Goal: Information Seeking & Learning: Learn about a topic

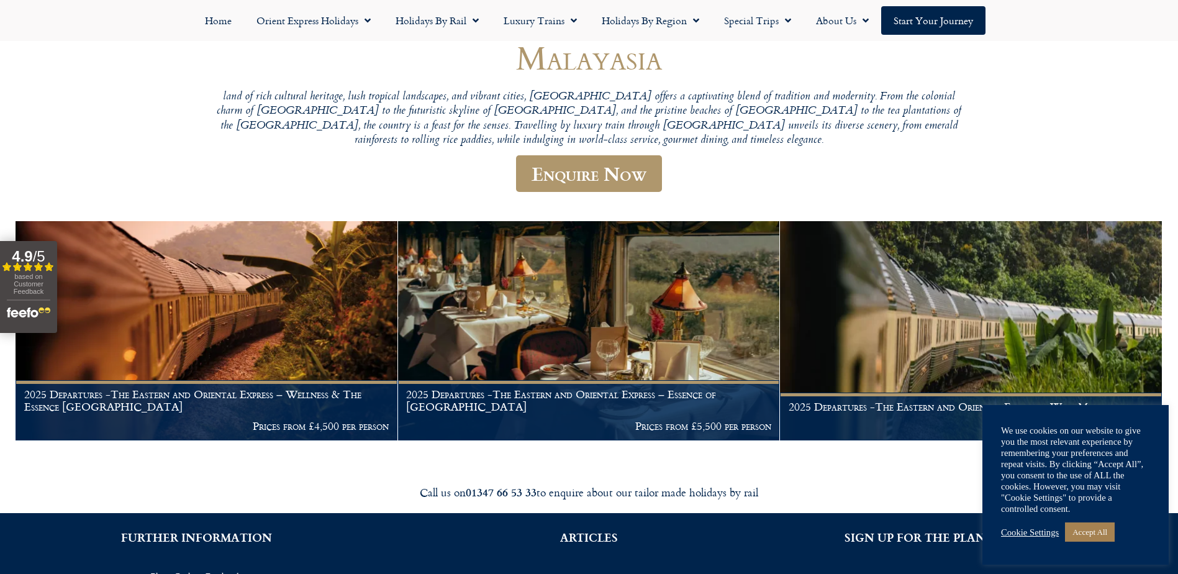
scroll to position [124, 0]
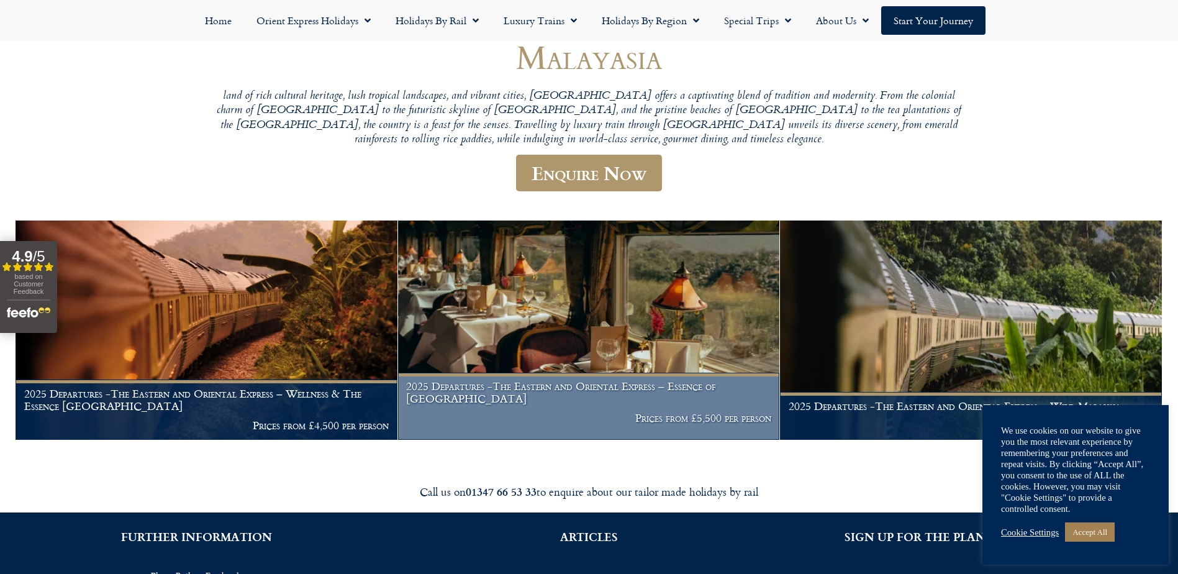
click at [530, 404] on h1 "2025 Departures -The Eastern and Oriental Express – Essence of [GEOGRAPHIC_DATA]" at bounding box center [588, 392] width 365 height 24
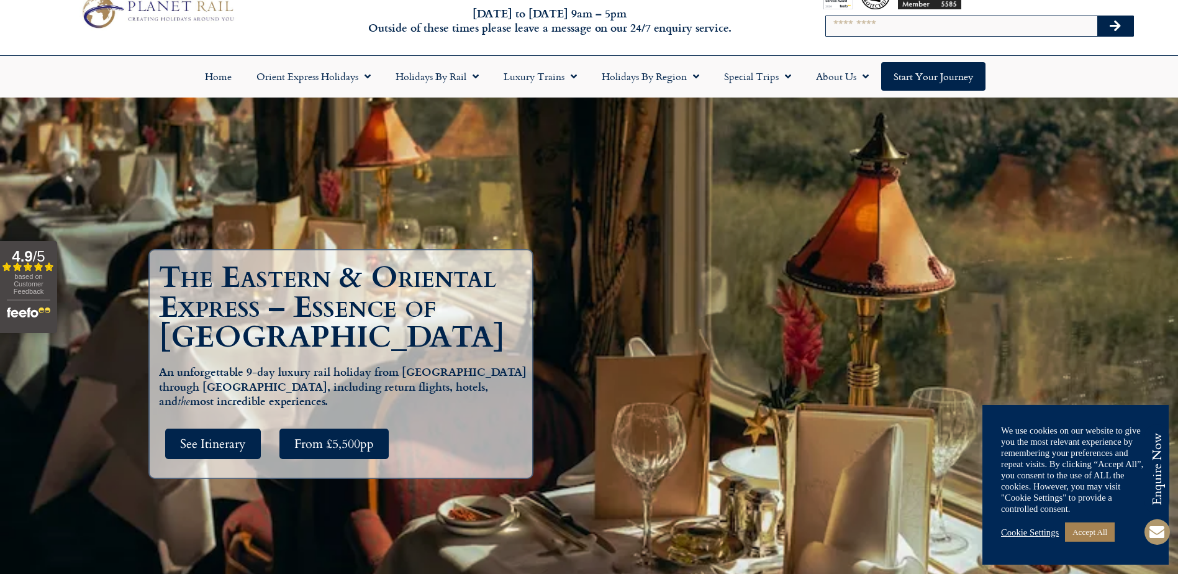
scroll to position [62, 0]
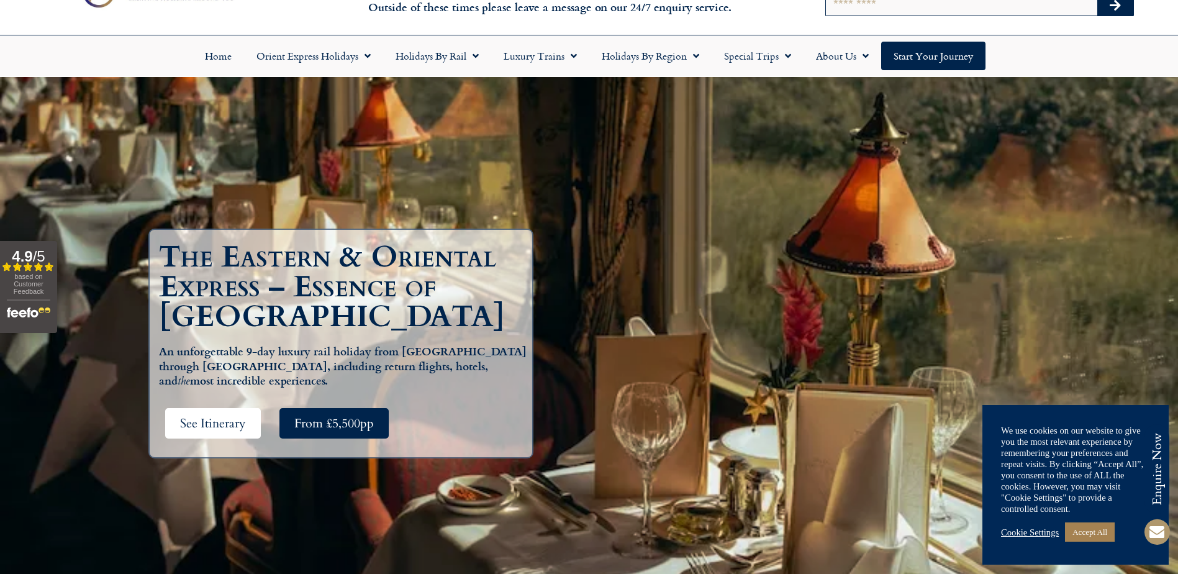
click at [227, 424] on span "See Itinerary" at bounding box center [213, 423] width 66 height 16
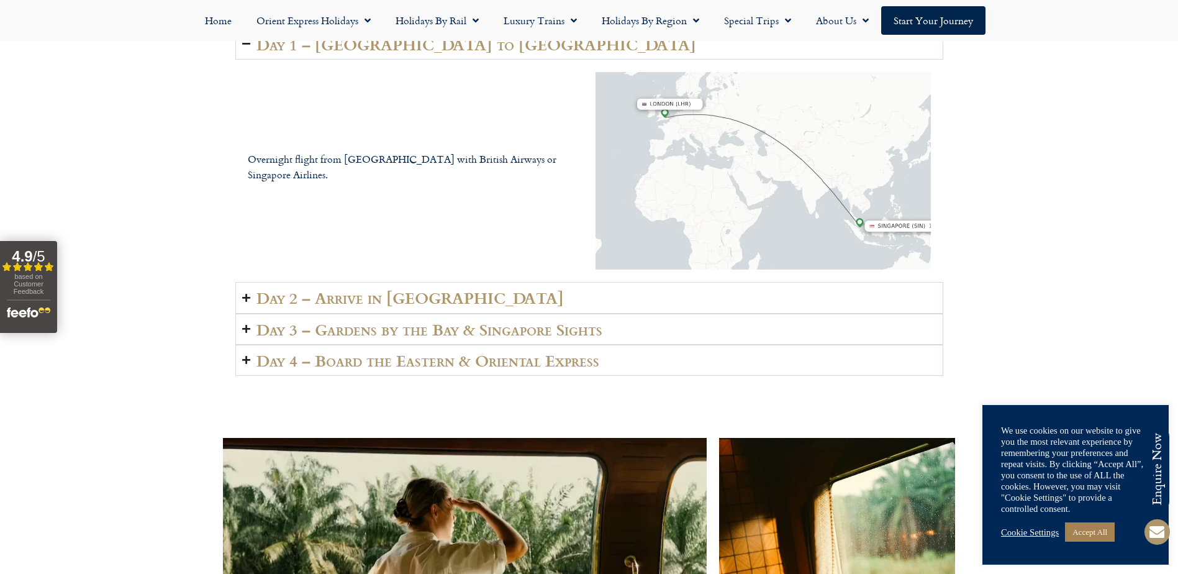
scroll to position [2063, 0]
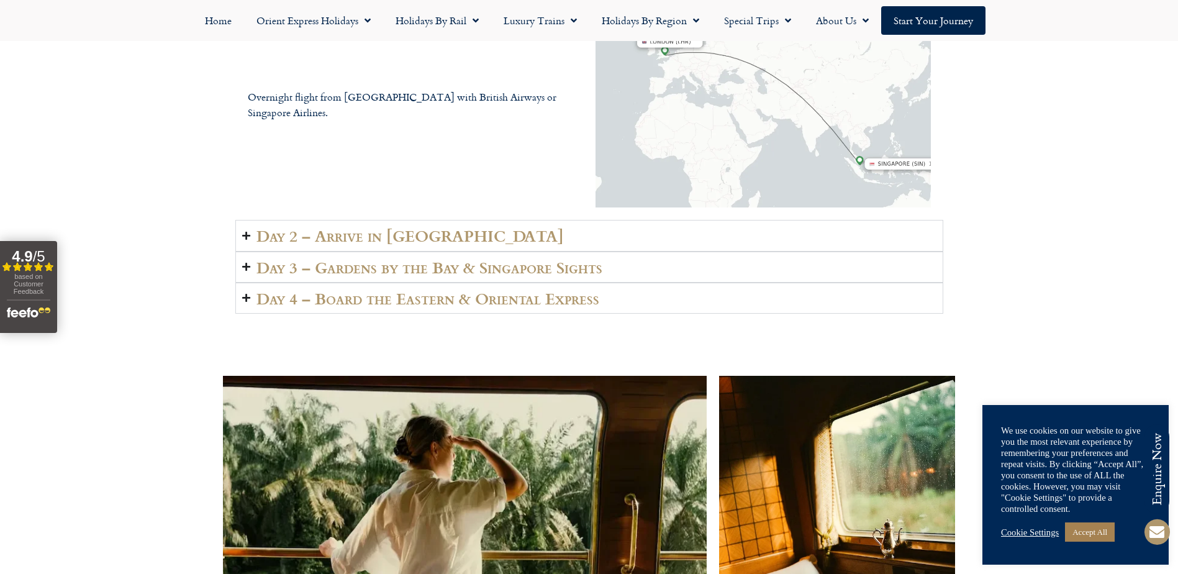
click at [346, 244] on h2 "Day 2 – Arrive in Singapore" at bounding box center [409, 235] width 307 height 17
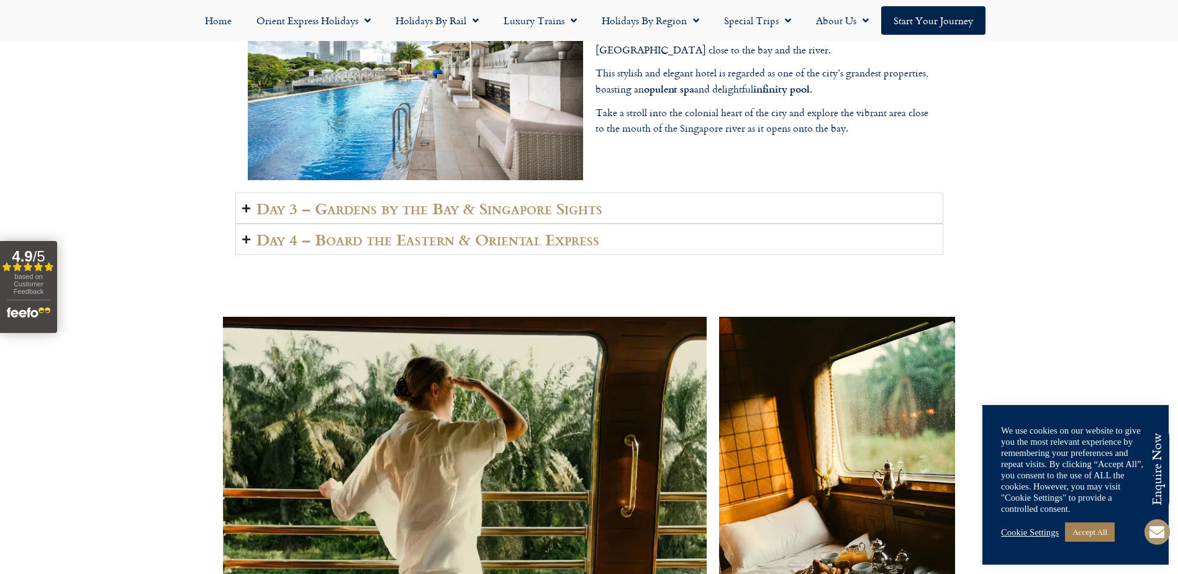
scroll to position [2125, 0]
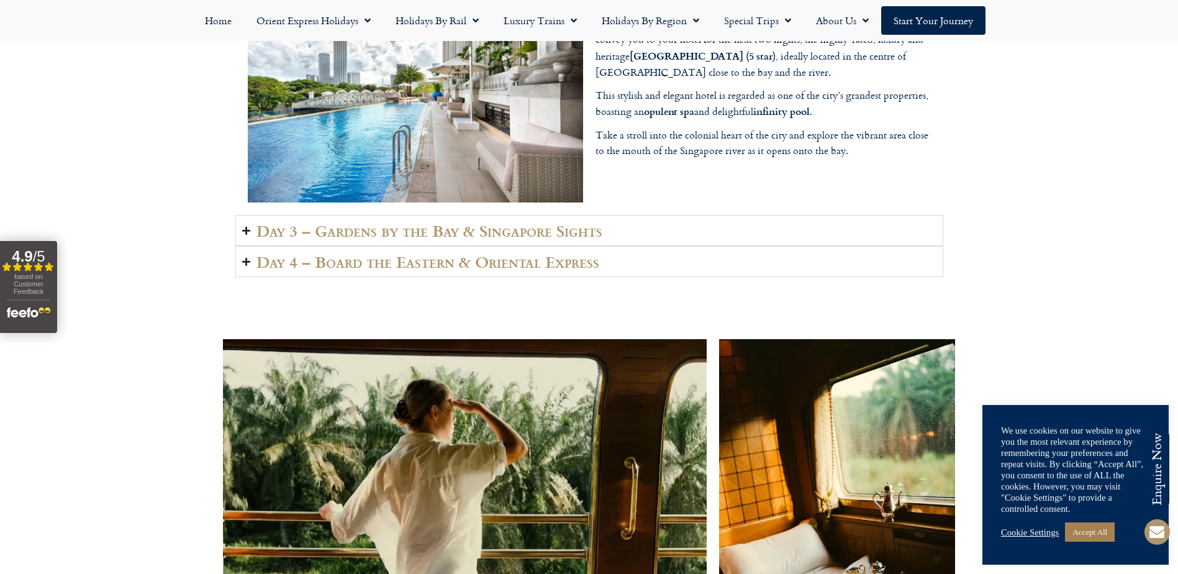
click at [340, 239] on h2 "Day 3 – Gardens by the Bay & Singapore Sights" at bounding box center [429, 230] width 346 height 17
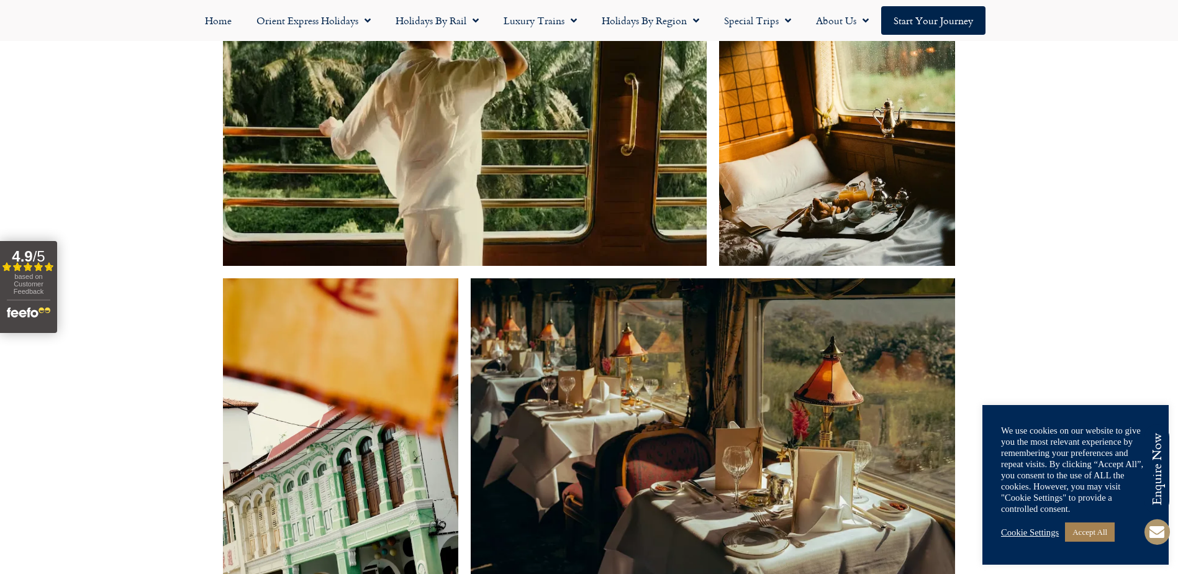
scroll to position [2498, 0]
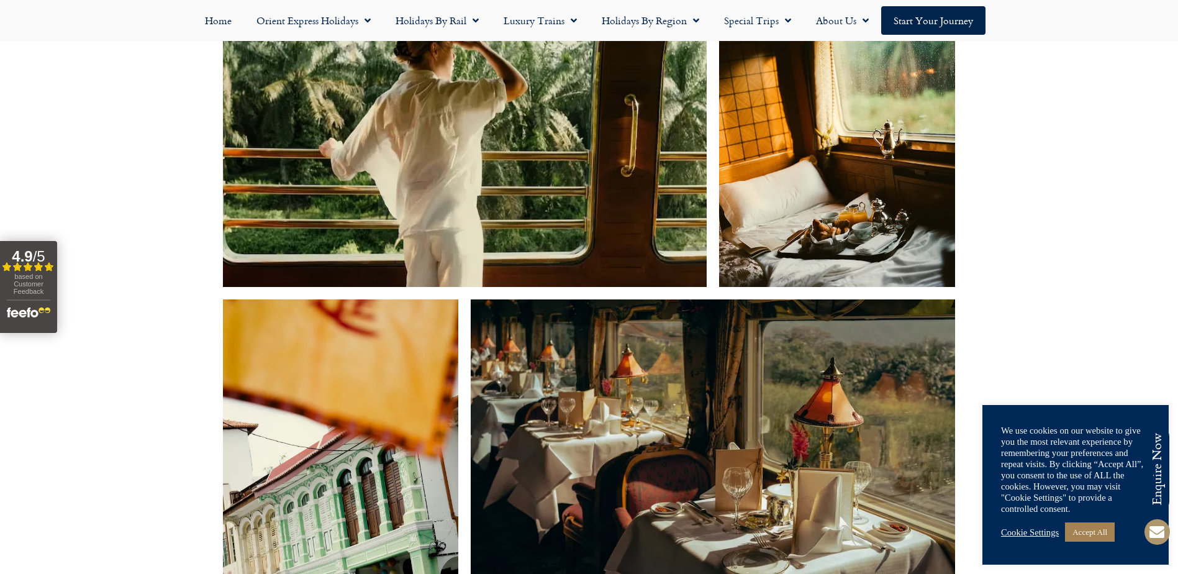
click at [368, 195] on img at bounding box center [465, 131] width 484 height 310
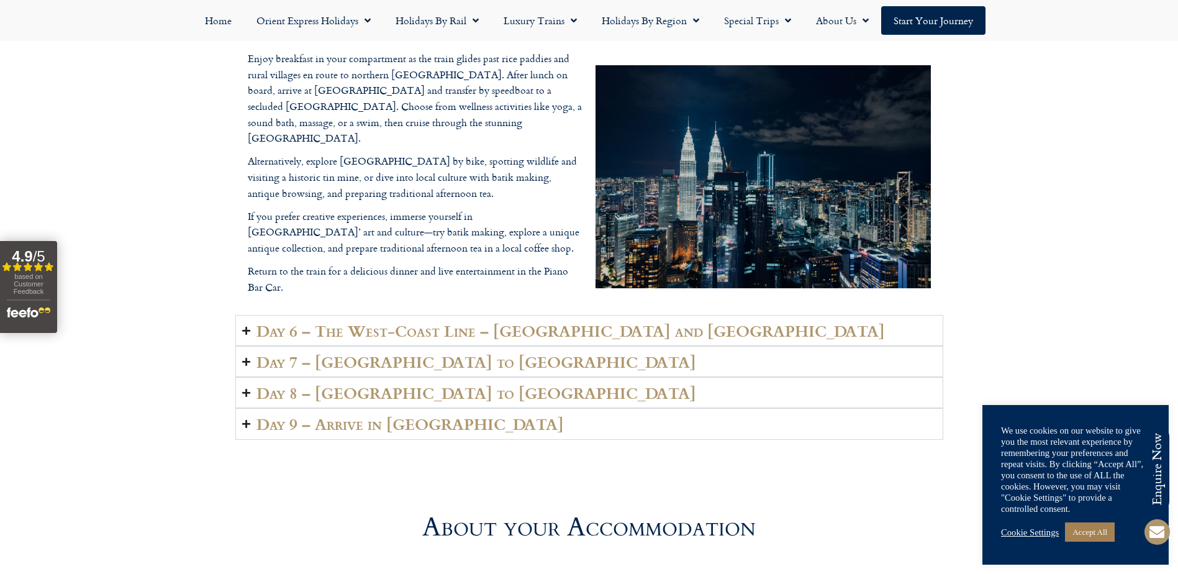
scroll to position [3181, 0]
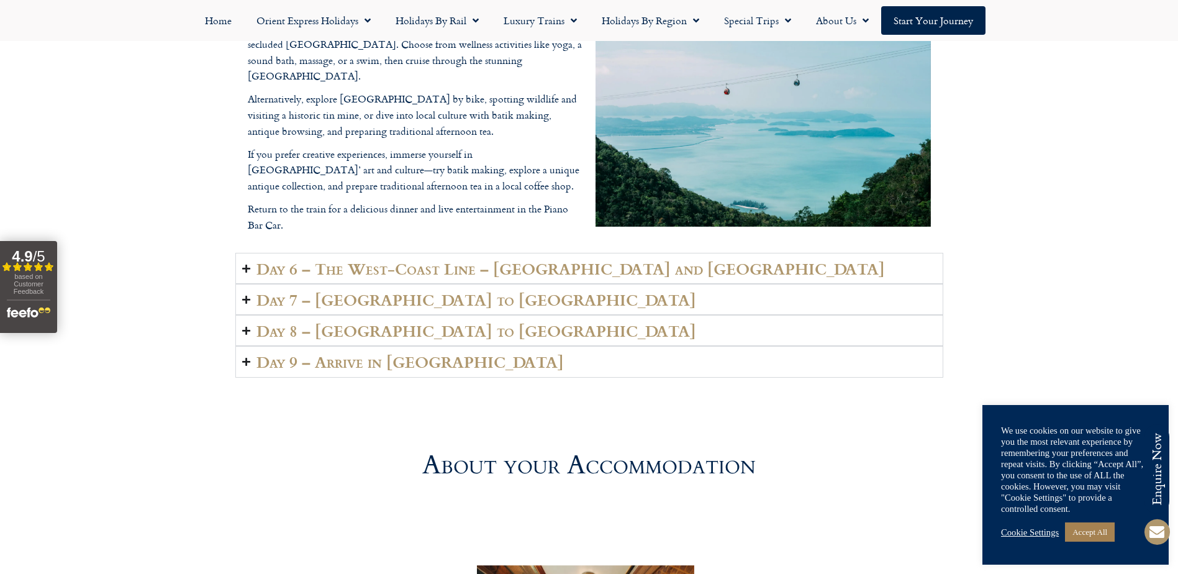
click at [353, 370] on h2 "Day 9 – Arrive in London" at bounding box center [409, 361] width 307 height 17
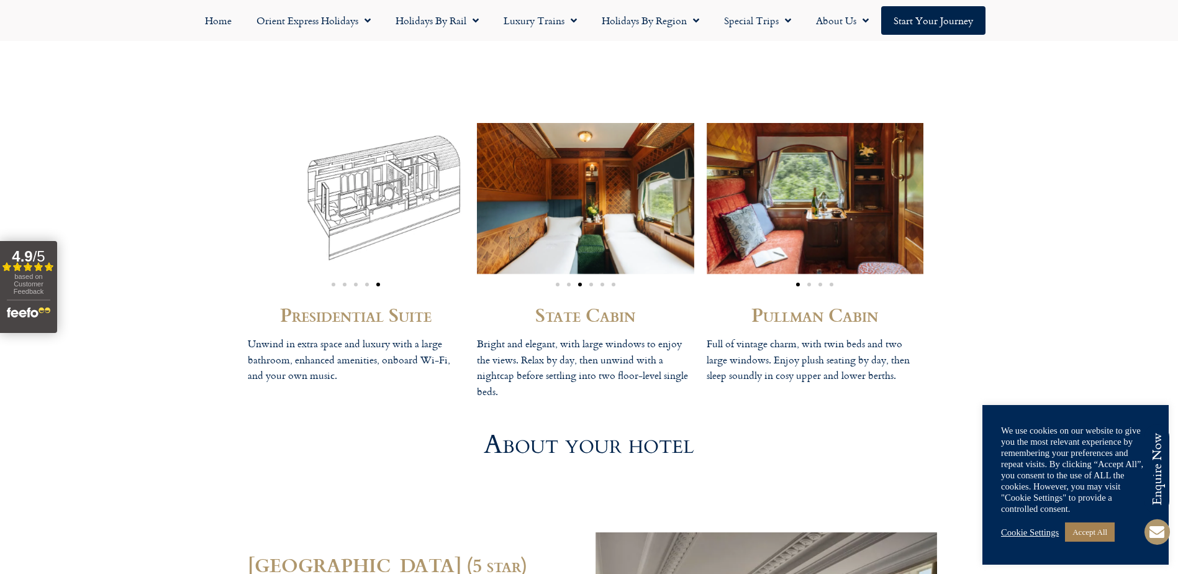
scroll to position [3615, 0]
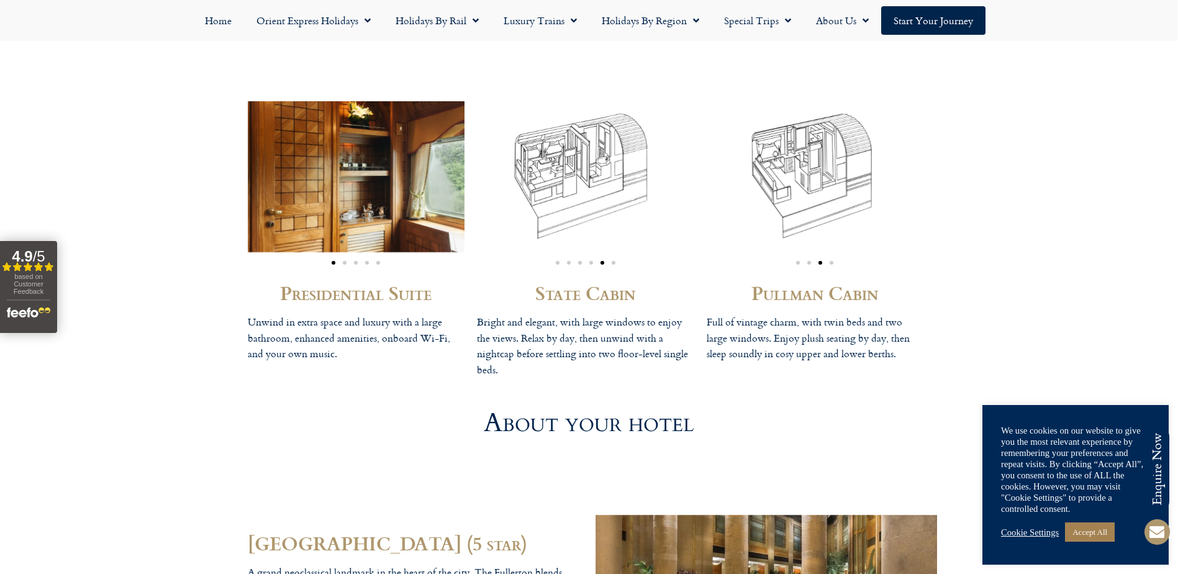
click at [558, 252] on img "5 / 6" at bounding box center [585, 176] width 217 height 151
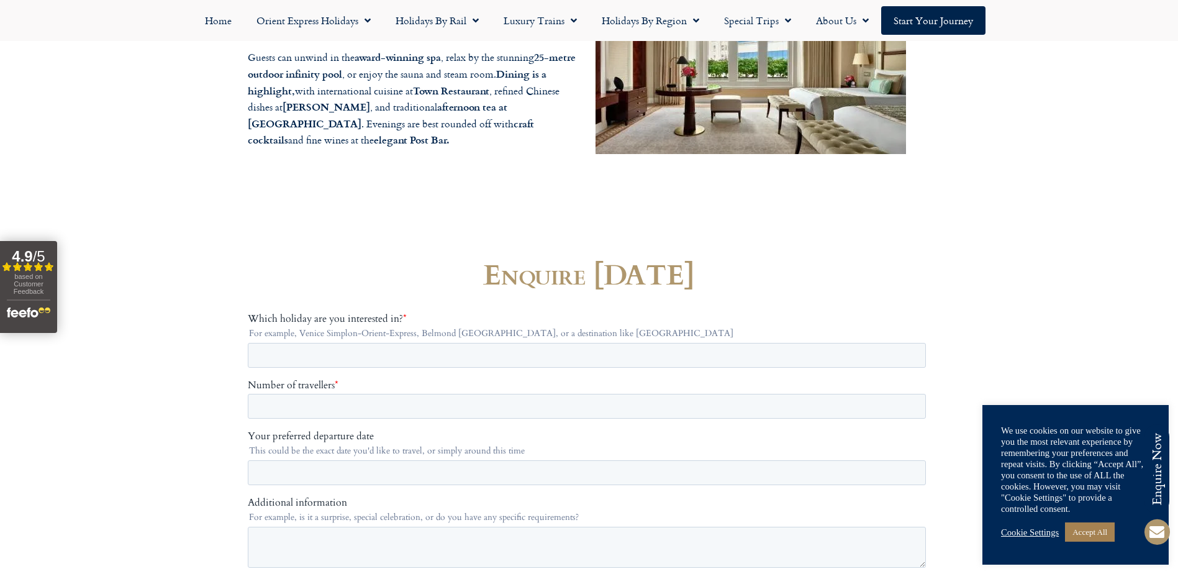
scroll to position [4174, 0]
